Goal: Information Seeking & Learning: Understand process/instructions

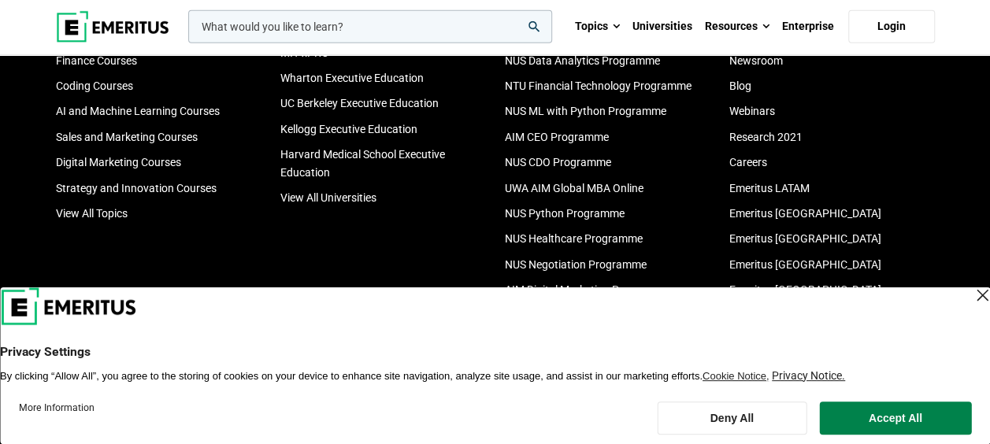
scroll to position [5280, 0]
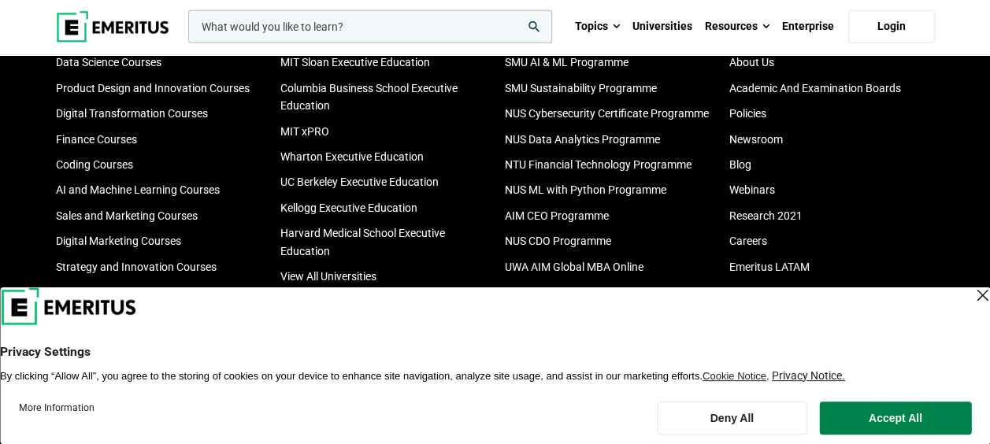
click at [971, 302] on div "Close Layer" at bounding box center [982, 295] width 22 height 22
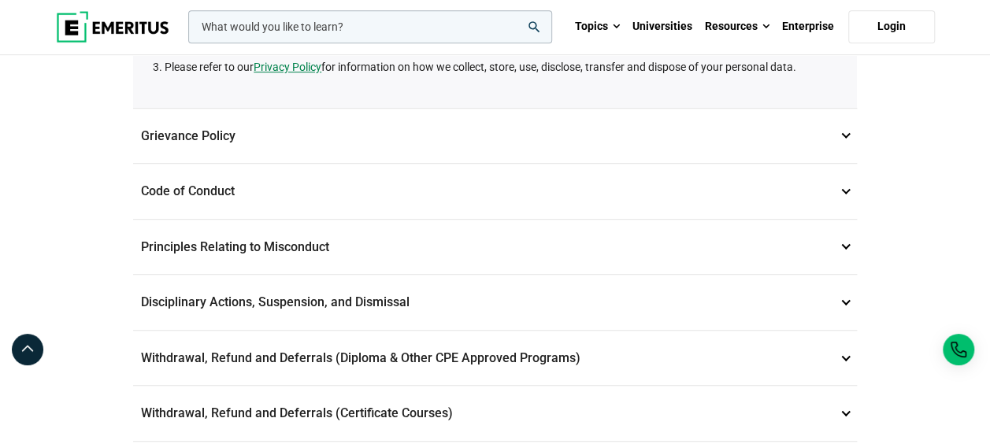
scroll to position [473, 0]
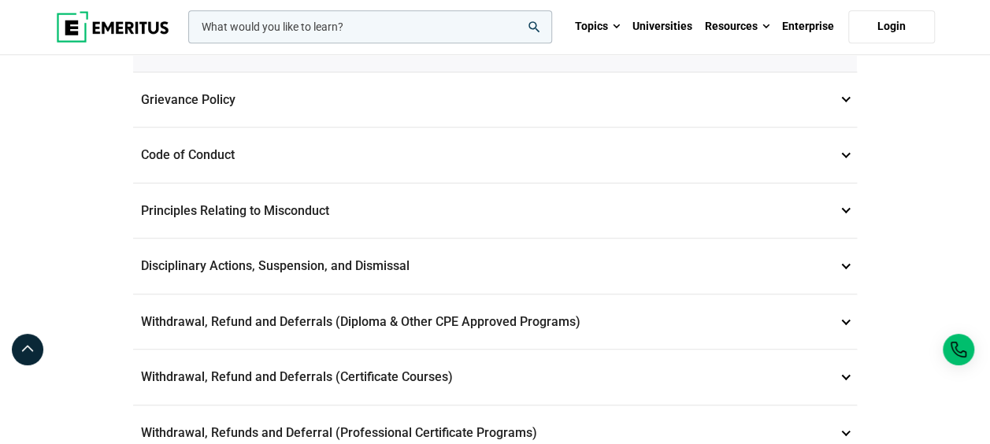
click at [584, 309] on p "Withdrawal, Refund and Deferrals (Diploma & Other CPE Approved Programs) 6" at bounding box center [495, 322] width 724 height 55
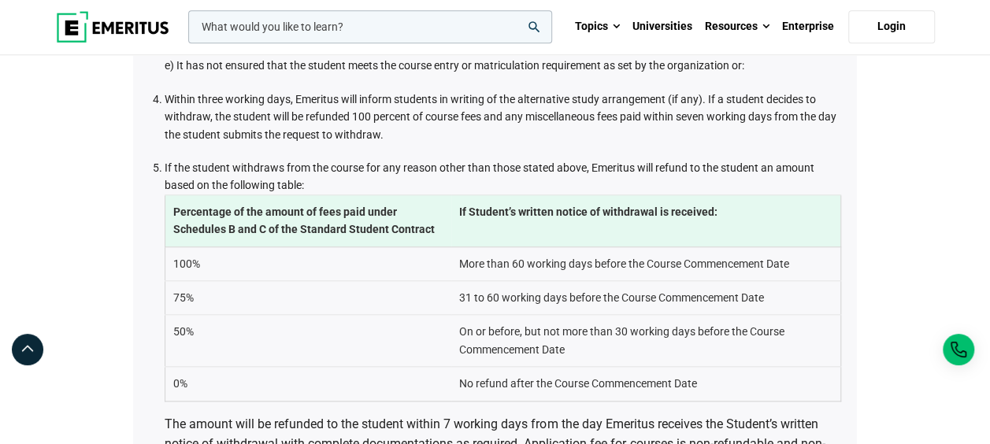
scroll to position [709, 0]
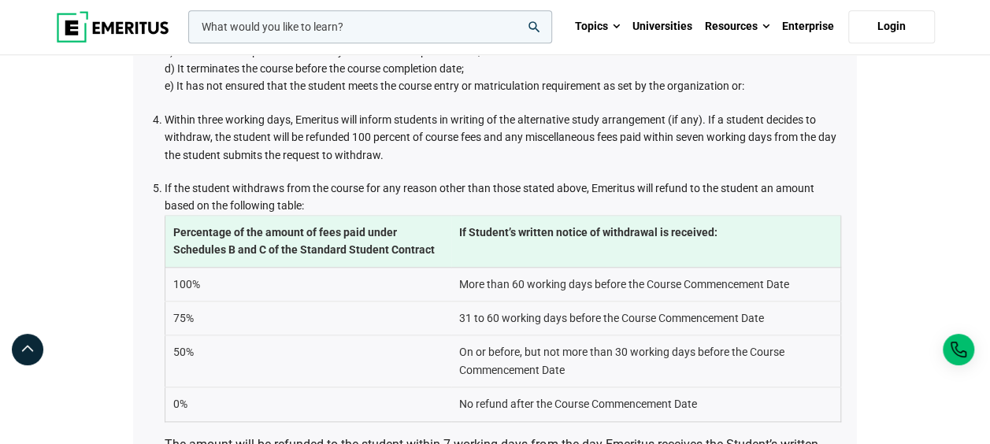
click at [495, 267] on td "More than 60 working days before the Course Commencement Date" at bounding box center [646, 284] width 390 height 34
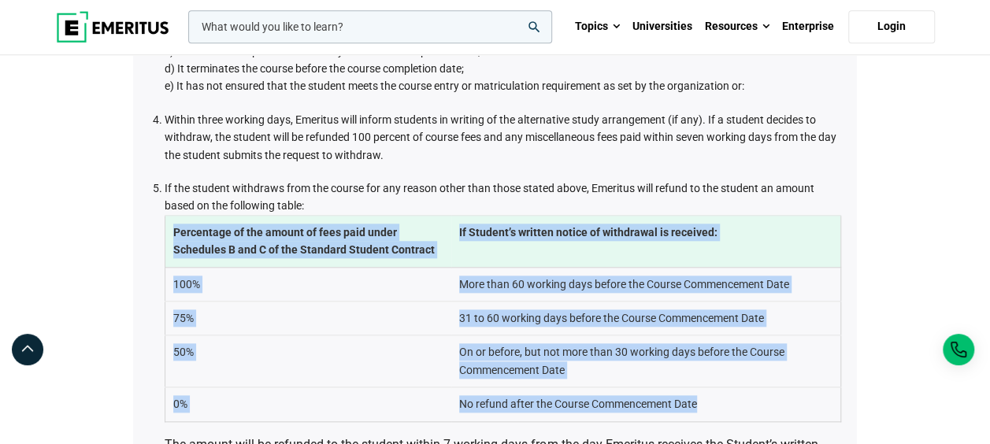
drag, startPoint x: 172, startPoint y: 230, endPoint x: 703, endPoint y: 395, distance: 556.0
click at [703, 395] on tbody "Percentage of the amount of fees paid under Schedules B and C of the Standard S…" at bounding box center [503, 318] width 676 height 206
copy tbody "Percentage of the amount of fees paid under Schedules B and C of the Standard S…"
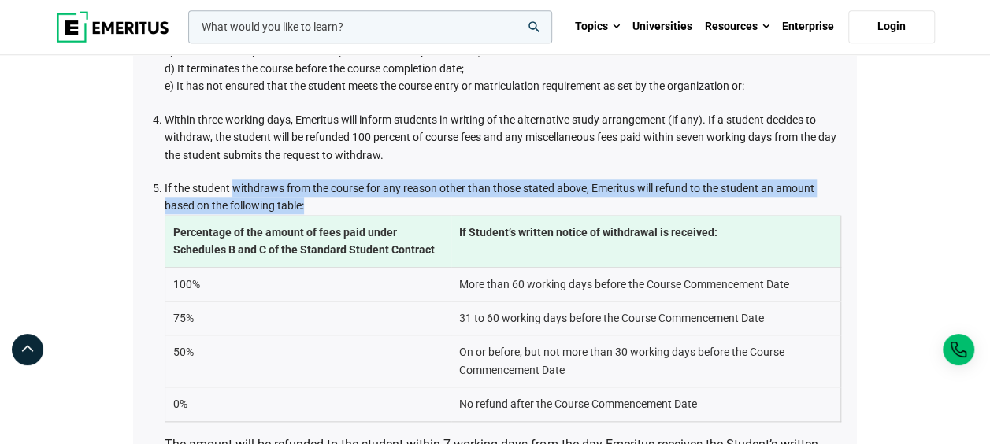
drag, startPoint x: 235, startPoint y: 191, endPoint x: 457, endPoint y: 206, distance: 222.7
click at [457, 206] on li "If the student withdraws from the course for any reason other than those stated…" at bounding box center [503, 337] width 677 height 315
